Goal: Task Accomplishment & Management: Complete application form

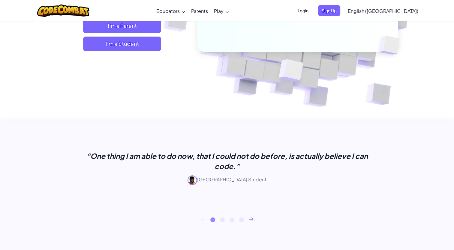
scroll to position [240, 0]
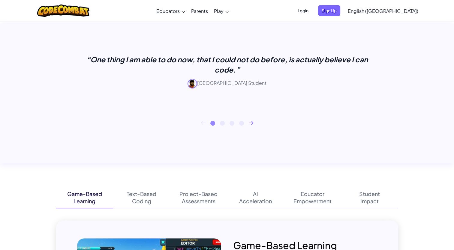
click at [252, 123] on icon at bounding box center [251, 122] width 4 height 3
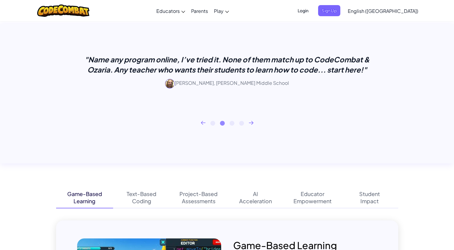
click at [251, 124] on icon at bounding box center [251, 123] width 5 height 4
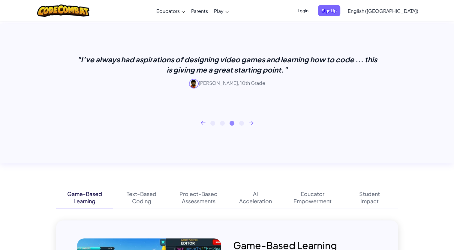
click at [251, 124] on icon at bounding box center [251, 123] width 5 height 4
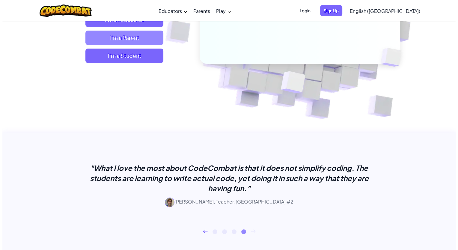
scroll to position [30, 0]
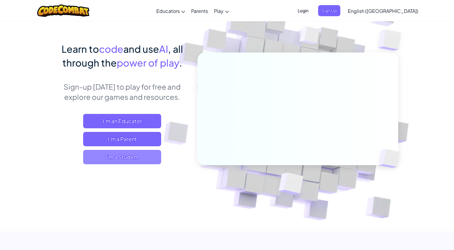
click at [122, 157] on span "I'm a Student" at bounding box center [122, 157] width 78 height 14
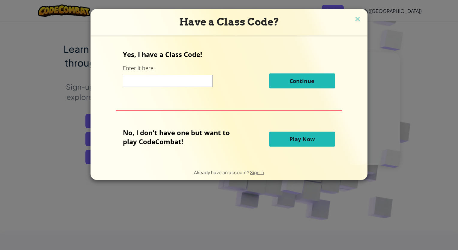
click at [154, 79] on input at bounding box center [168, 81] width 90 height 12
click at [301, 142] on span "Play Now" at bounding box center [302, 139] width 25 height 7
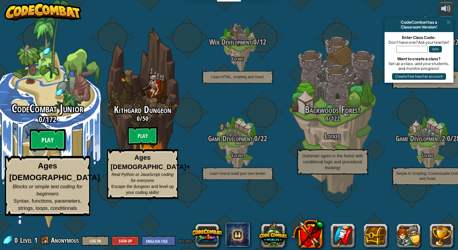
click at [46, 151] on btn "Play" at bounding box center [48, 140] width 36 height 22
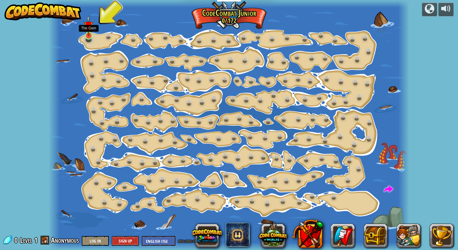
click at [88, 35] on img at bounding box center [88, 25] width 9 height 21
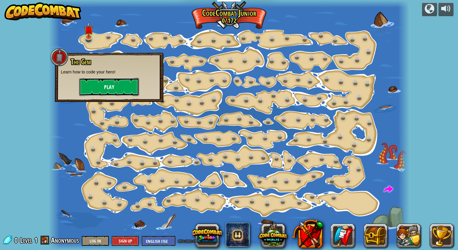
click at [106, 88] on button "Play" at bounding box center [109, 87] width 60 height 18
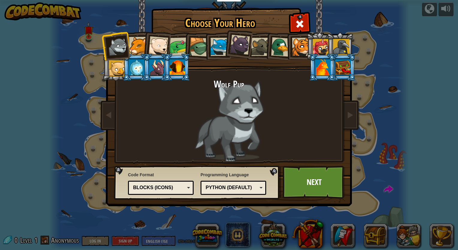
click at [248, 189] on div "Python (Default)" at bounding box center [232, 187] width 52 height 7
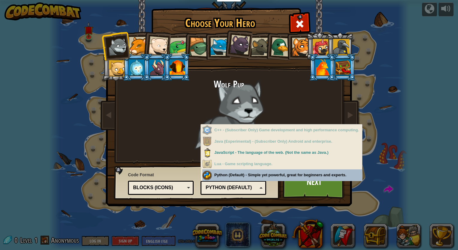
click at [248, 177] on div "Programming Language Python (Default) JavaScript Lua C++ Java (Experimental) Py…" at bounding box center [234, 182] width 66 height 25
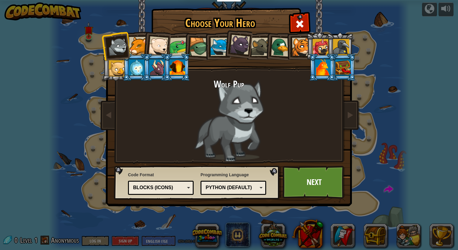
click at [175, 185] on div "Blocks (Icons)" at bounding box center [159, 187] width 52 height 7
click at [312, 178] on link "Next" at bounding box center [314, 182] width 63 height 33
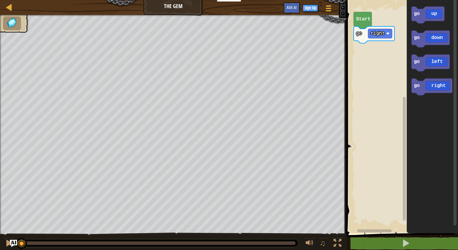
click at [364, 23] on icon "Blockly Workspace" at bounding box center [363, 20] width 18 height 17
click at [425, 40] on icon "Blockly Workspace" at bounding box center [431, 39] width 38 height 17
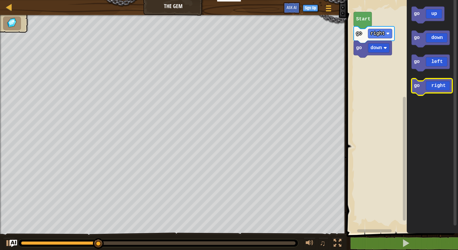
click at [422, 88] on icon "Blockly Workspace" at bounding box center [432, 87] width 41 height 17
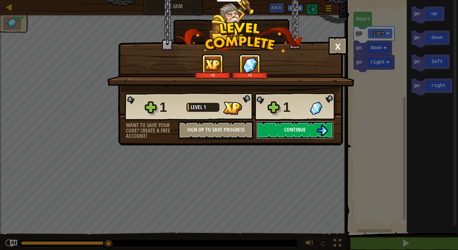
click at [307, 128] on button "Continue" at bounding box center [294, 130] width 77 height 18
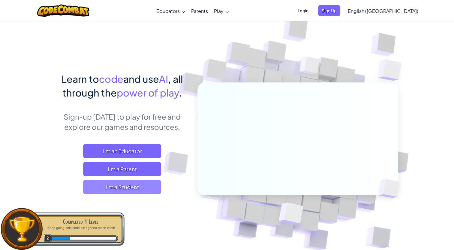
click at [134, 187] on span "I'm a Student" at bounding box center [122, 187] width 78 height 14
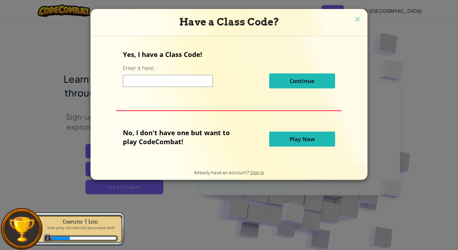
click at [157, 76] on input at bounding box center [168, 81] width 90 height 12
type input "0gfsdg"
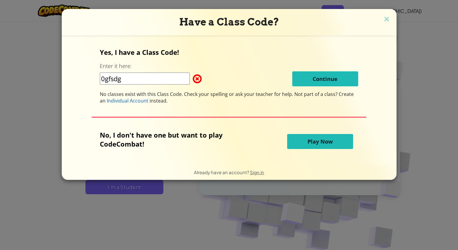
click at [193, 79] on span at bounding box center [193, 79] width 0 height 12
click at [387, 19] on img at bounding box center [387, 19] width 8 height 9
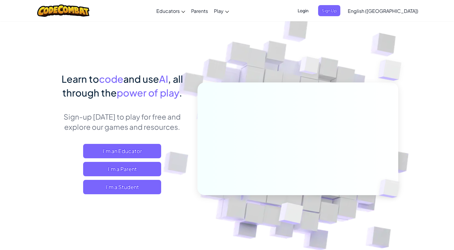
click at [287, 6] on div "Toggle navigation Educators Create Free Account School & District Solutions Tea…" at bounding box center [227, 10] width 457 height 21
click at [291, 1] on div "Toggle navigation Educators Create Free Account School & District Solutions Tea…" at bounding box center [227, 10] width 457 height 21
